Goal: Navigation & Orientation: Find specific page/section

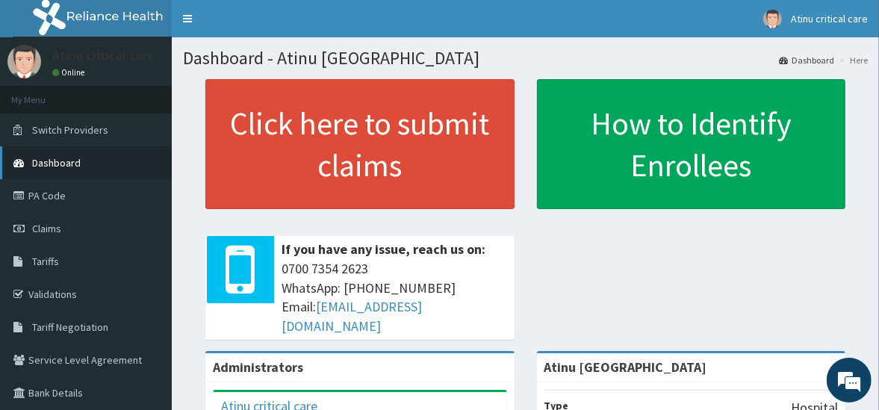
click at [52, 163] on span "Dashboard" at bounding box center [56, 162] width 49 height 13
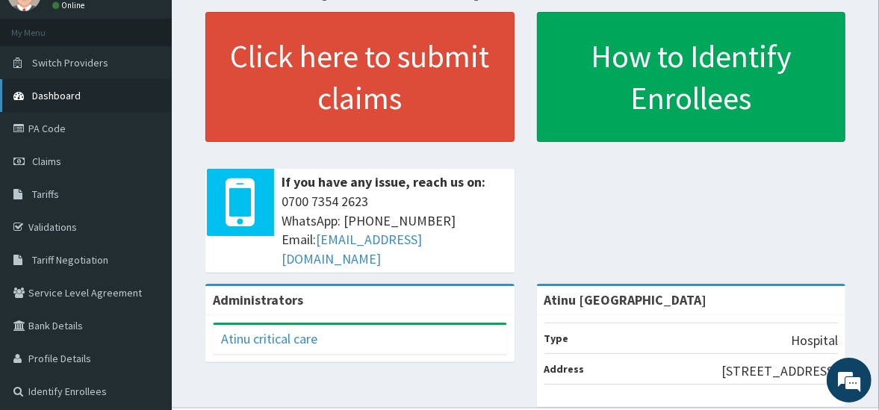
click at [60, 94] on span "Dashboard" at bounding box center [56, 95] width 49 height 13
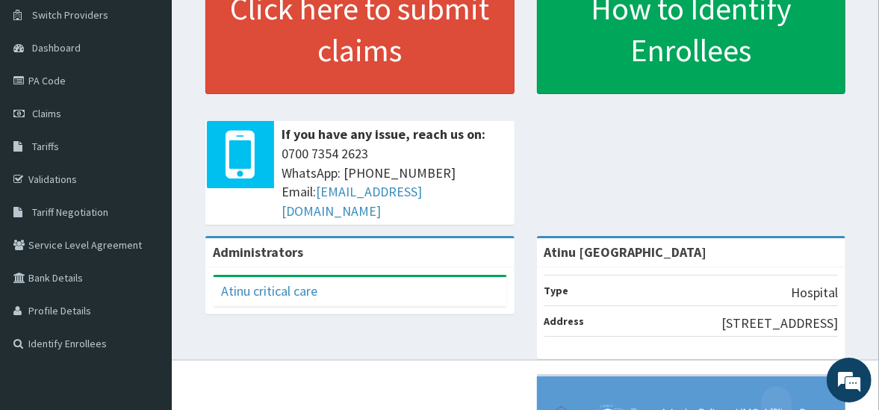
scroll to position [79, 0]
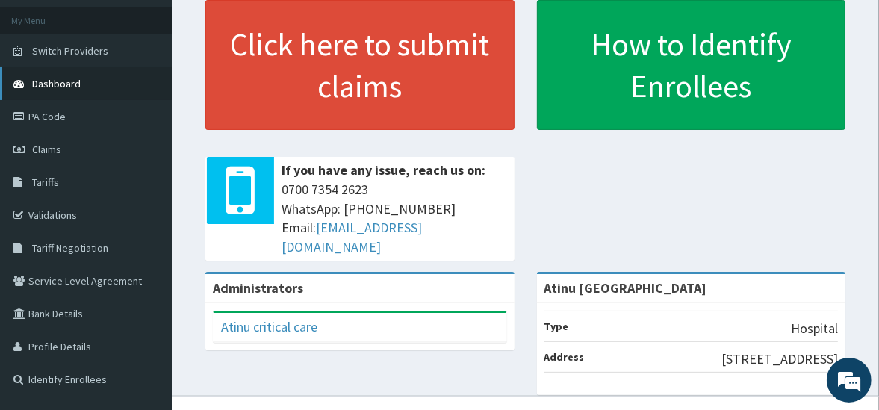
click at [53, 81] on span "Dashboard" at bounding box center [56, 83] width 49 height 13
